Goal: Find specific page/section: Find specific page/section

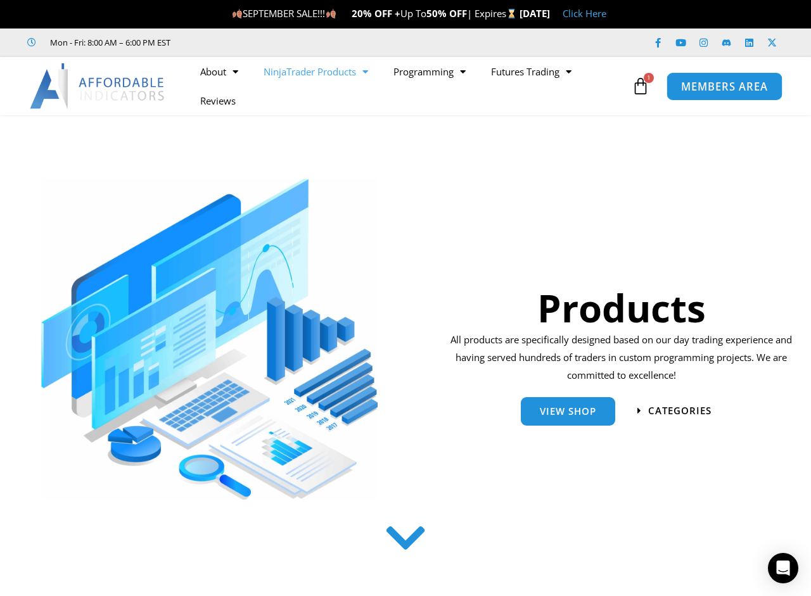
click at [711, 87] on span "MEMBERS AREA" at bounding box center [724, 86] width 87 height 11
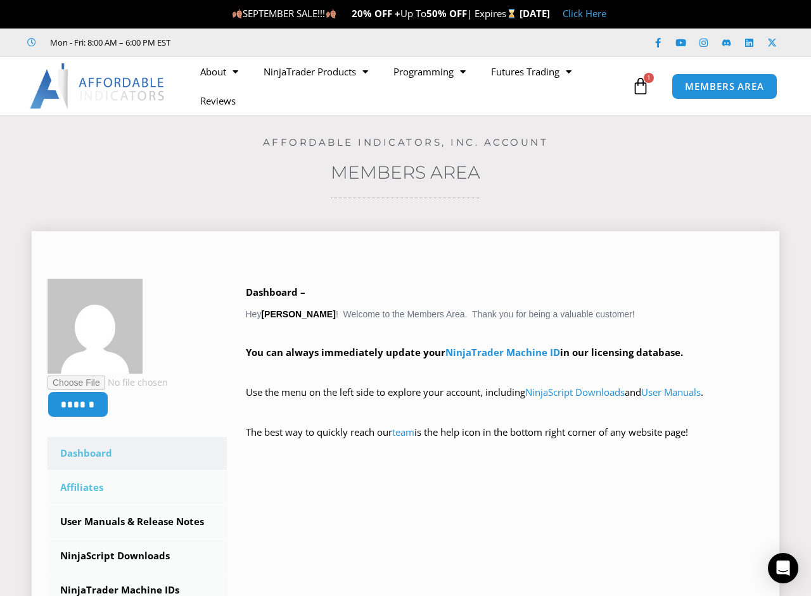
click at [93, 486] on link "Affiliates" at bounding box center [137, 487] width 179 height 33
